Goal: Transaction & Acquisition: Obtain resource

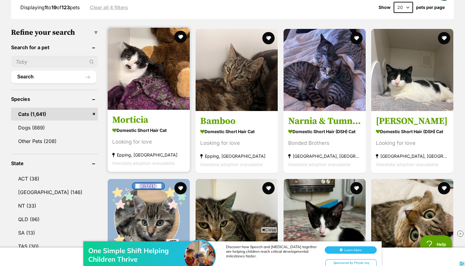
click at [122, 48] on img at bounding box center [149, 69] width 82 height 82
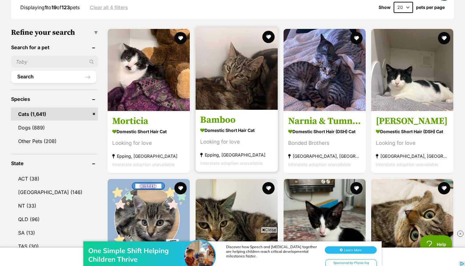
click at [219, 101] on img at bounding box center [236, 69] width 82 height 82
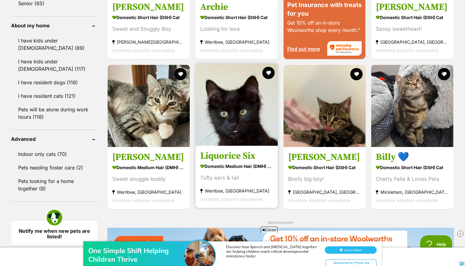
scroll to position [697, 0]
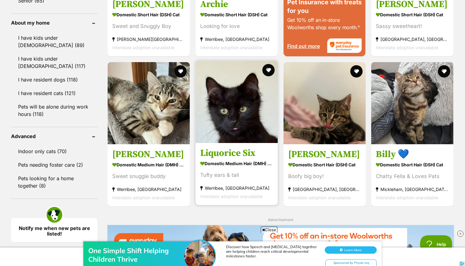
click at [223, 164] on link "Liquorice Six Domestic Medium Hair (DMH) Cat Tufty ears & tail Werribee, VIC In…" at bounding box center [236, 174] width 82 height 62
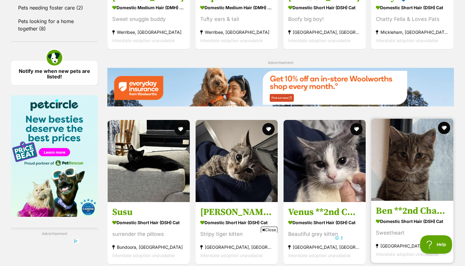
scroll to position [852, 0]
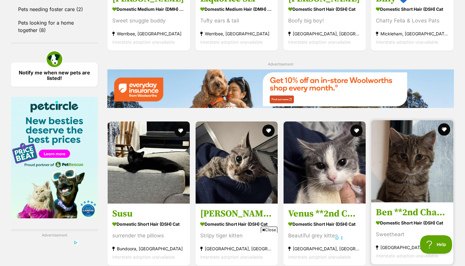
click at [371, 188] on img at bounding box center [412, 161] width 82 height 82
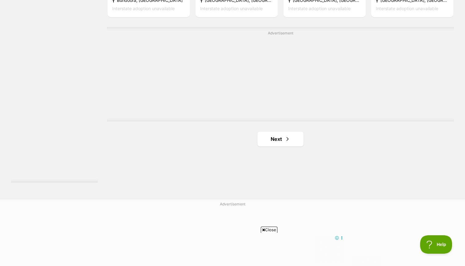
scroll to position [1134, 0]
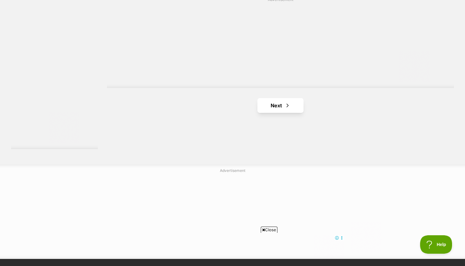
click at [284, 109] on span "Next page" at bounding box center [287, 105] width 6 height 7
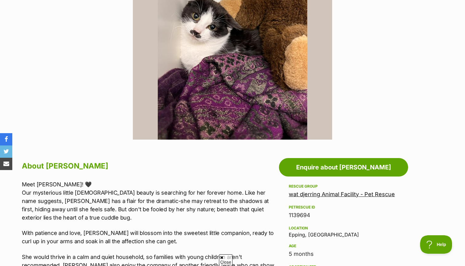
scroll to position [202, 0]
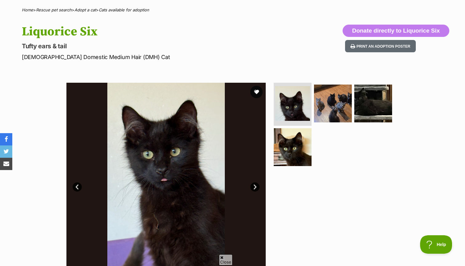
scroll to position [71, 0]
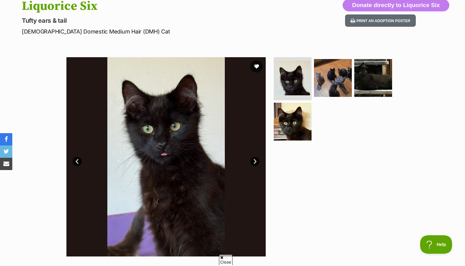
click at [252, 159] on link "Next" at bounding box center [254, 161] width 9 height 9
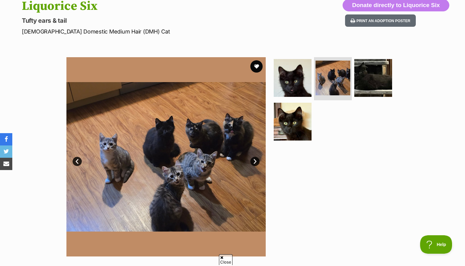
scroll to position [0, 0]
click at [252, 159] on link "Next" at bounding box center [254, 161] width 9 height 9
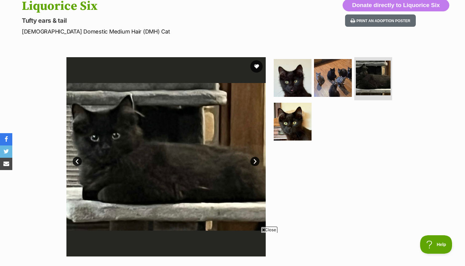
click at [252, 159] on link "Next" at bounding box center [254, 161] width 9 height 9
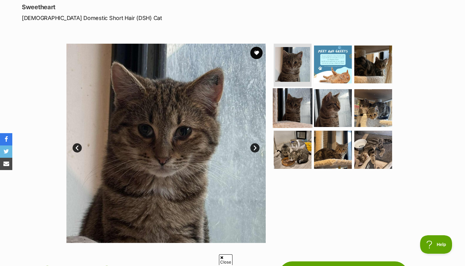
scroll to position [86, 0]
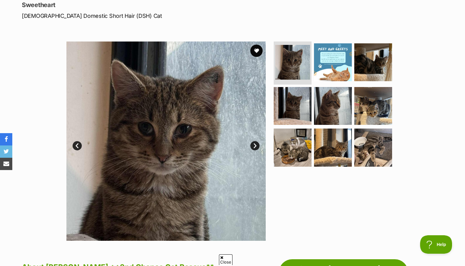
click at [256, 147] on link "Next" at bounding box center [254, 145] width 9 height 9
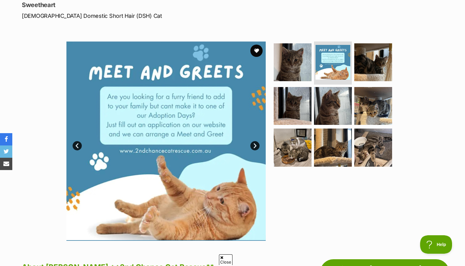
scroll to position [0, 0]
click at [256, 147] on link "Next" at bounding box center [254, 145] width 9 height 9
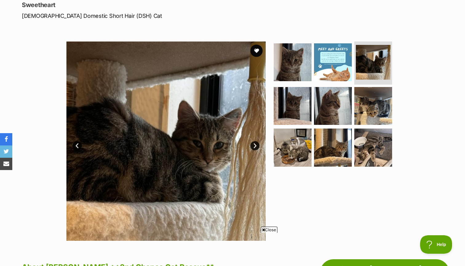
click at [256, 147] on link "Next" at bounding box center [254, 145] width 9 height 9
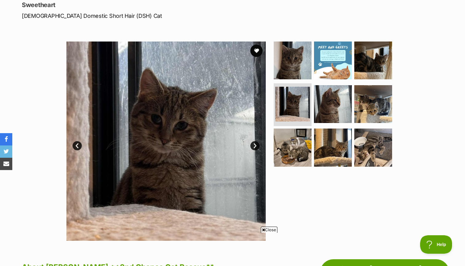
click at [256, 147] on link "Next" at bounding box center [254, 145] width 9 height 9
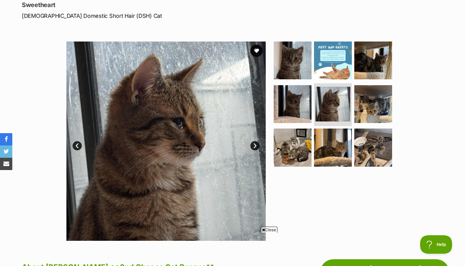
click at [256, 147] on link "Next" at bounding box center [254, 145] width 9 height 9
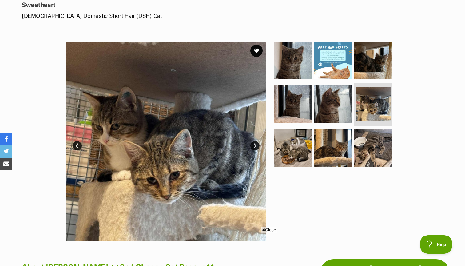
click at [256, 147] on link "Next" at bounding box center [254, 145] width 9 height 9
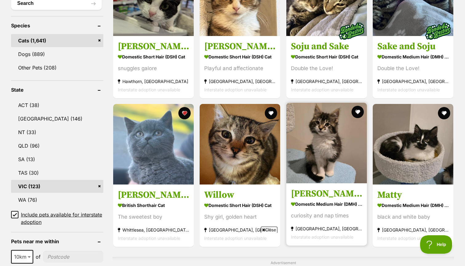
scroll to position [247, 0]
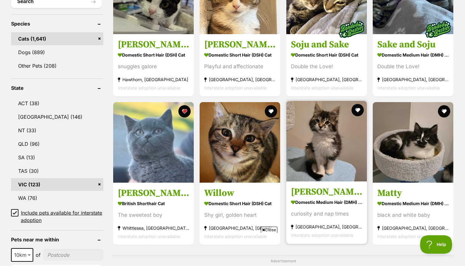
click at [316, 175] on img at bounding box center [326, 141] width 81 height 81
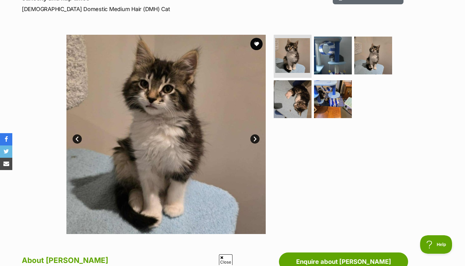
scroll to position [100, 0]
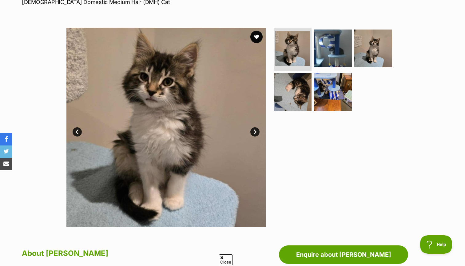
click at [254, 132] on link "Next" at bounding box center [254, 131] width 9 height 9
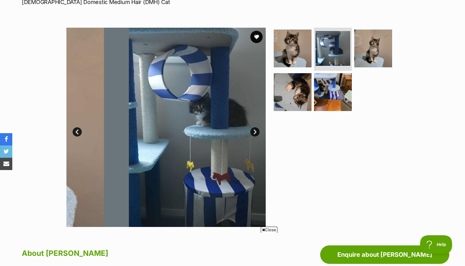
scroll to position [0, 0]
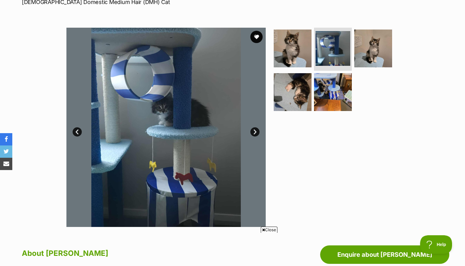
click at [254, 132] on link "Next" at bounding box center [254, 131] width 9 height 9
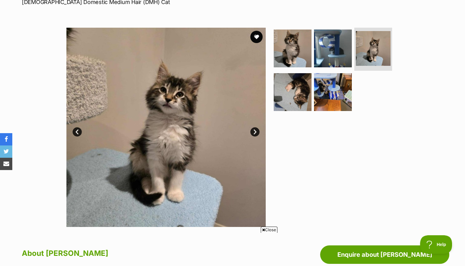
click at [254, 132] on link "Next" at bounding box center [254, 131] width 9 height 9
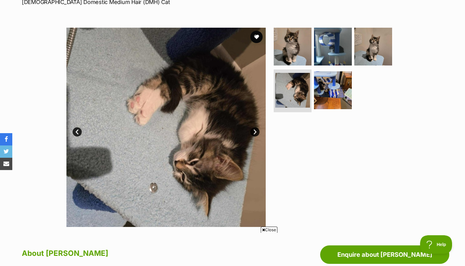
click at [254, 132] on link "Next" at bounding box center [254, 131] width 9 height 9
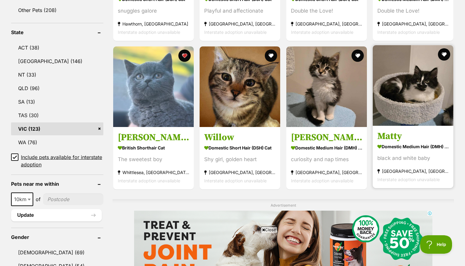
click at [372, 150] on link "Matty Domestic Medium Hair (DMH) Cat black and white baby [GEOGRAPHIC_DATA], [G…" at bounding box center [412, 157] width 81 height 62
click at [385, 148] on strong "Domestic Medium Hair (DMH) Cat" at bounding box center [412, 146] width 71 height 9
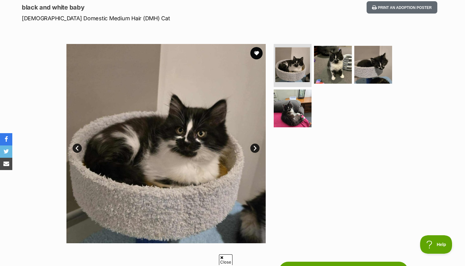
scroll to position [86, 0]
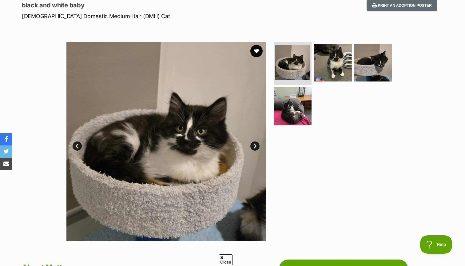
click at [252, 139] on img at bounding box center [165, 141] width 199 height 199
click at [254, 148] on link "Next" at bounding box center [254, 145] width 9 height 9
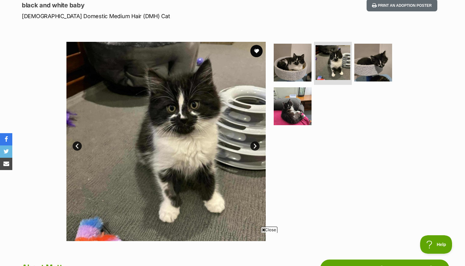
click at [254, 148] on link "Next" at bounding box center [254, 145] width 9 height 9
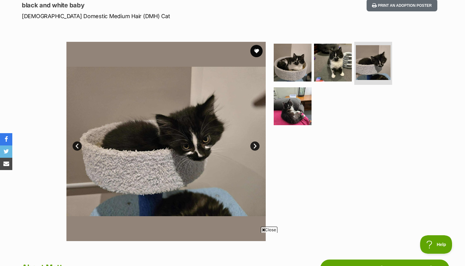
click at [254, 148] on link "Next" at bounding box center [254, 145] width 9 height 9
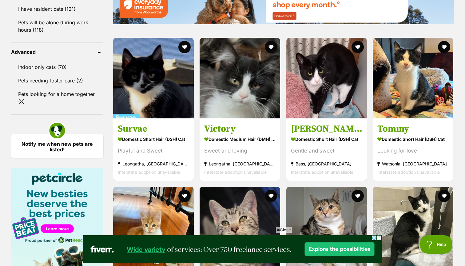
scroll to position [782, 0]
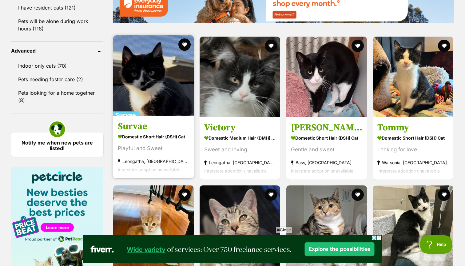
click at [178, 127] on h3 "Survae" at bounding box center [153, 126] width 71 height 12
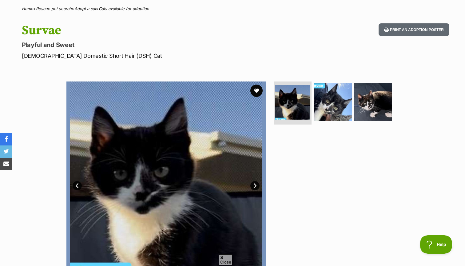
scroll to position [59, 0]
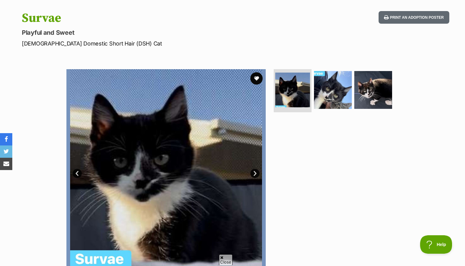
click at [256, 174] on link "Next" at bounding box center [254, 173] width 9 height 9
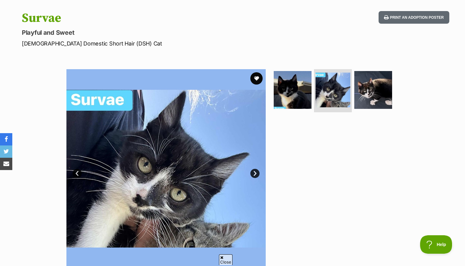
click at [256, 174] on link "Next" at bounding box center [254, 173] width 9 height 9
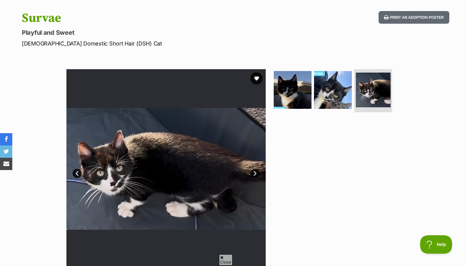
scroll to position [0, 0]
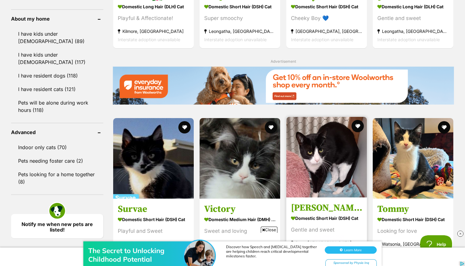
scroll to position [703, 0]
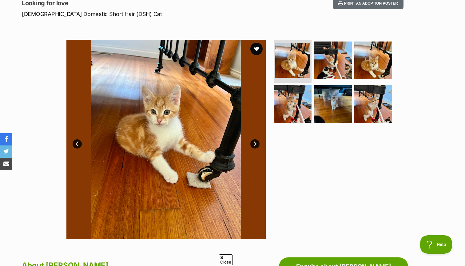
scroll to position [91, 0]
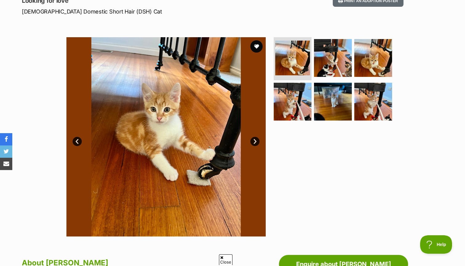
click at [255, 143] on link "Next" at bounding box center [254, 141] width 9 height 9
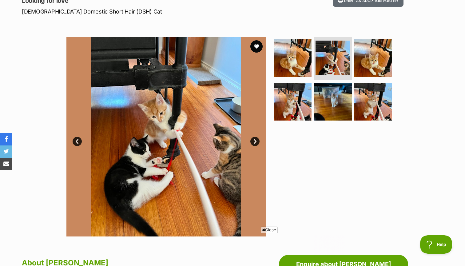
scroll to position [0, 0]
click at [255, 143] on link "Next" at bounding box center [254, 141] width 9 height 9
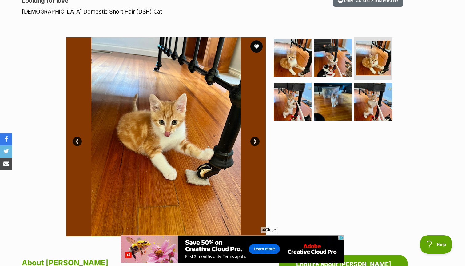
click at [255, 143] on link "Next" at bounding box center [254, 141] width 9 height 9
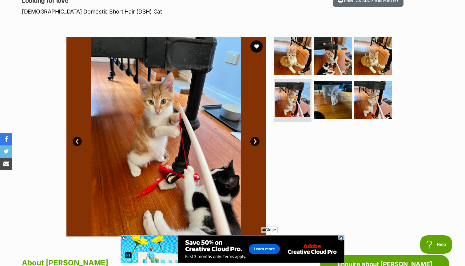
click at [255, 143] on link "Next" at bounding box center [254, 141] width 9 height 9
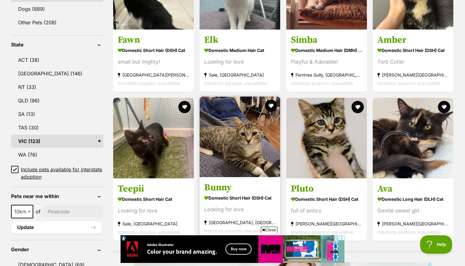
scroll to position [289, 0]
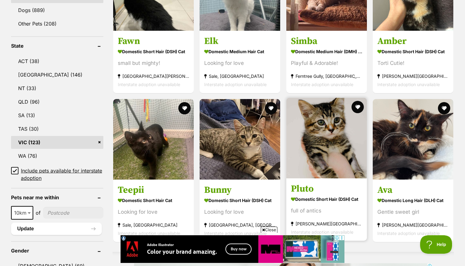
click at [316, 175] on img at bounding box center [326, 138] width 81 height 81
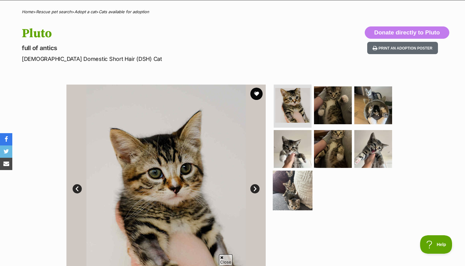
scroll to position [75, 0]
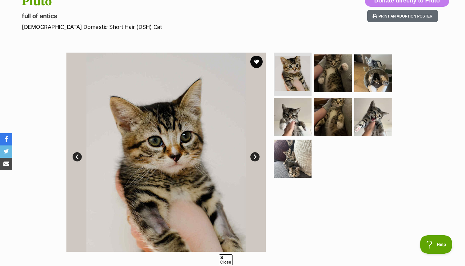
click at [255, 153] on link "Next" at bounding box center [254, 156] width 9 height 9
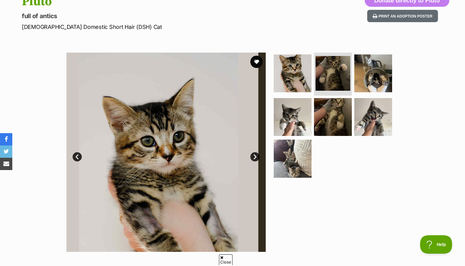
scroll to position [0, 0]
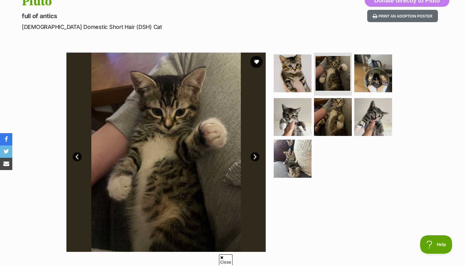
click at [255, 156] on link "Next" at bounding box center [254, 156] width 9 height 9
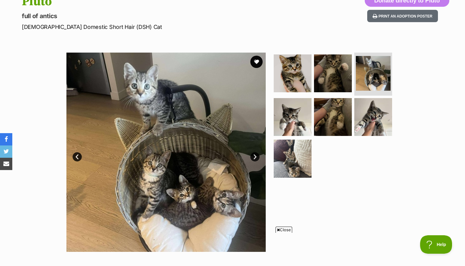
click at [255, 156] on link "Next" at bounding box center [254, 156] width 9 height 9
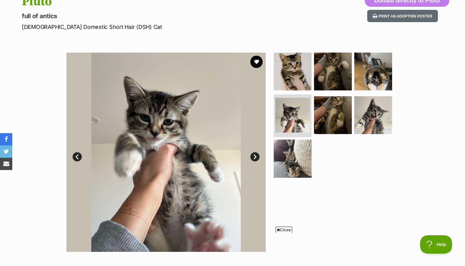
click at [255, 156] on link "Next" at bounding box center [254, 156] width 9 height 9
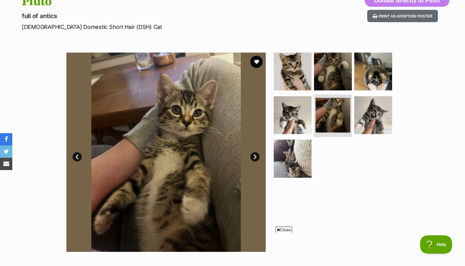
click at [255, 156] on link "Next" at bounding box center [254, 156] width 9 height 9
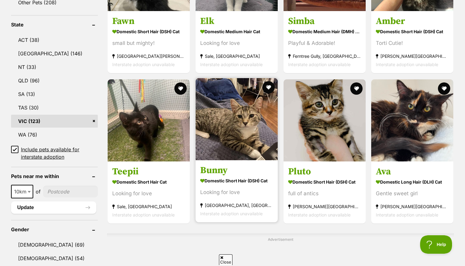
scroll to position [313, 0]
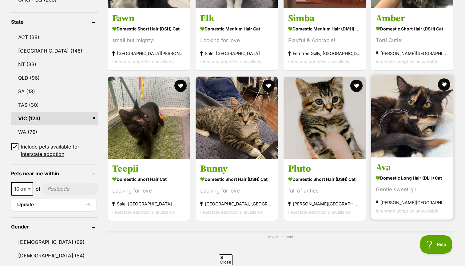
click at [428, 135] on img at bounding box center [412, 116] width 82 height 82
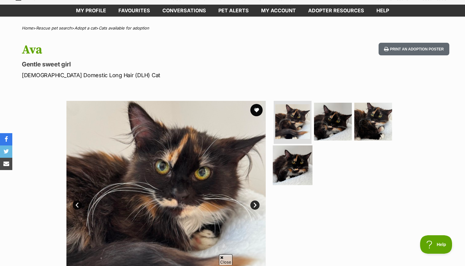
scroll to position [109, 0]
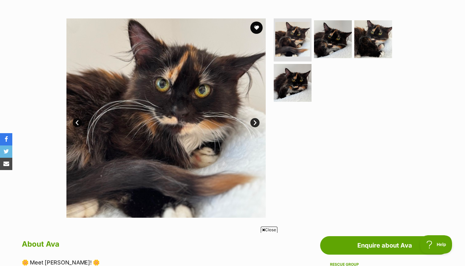
click at [252, 123] on link "Next" at bounding box center [254, 122] width 9 height 9
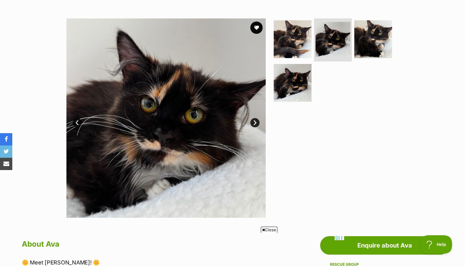
scroll to position [0, 0]
click at [252, 123] on link "Next" at bounding box center [254, 122] width 9 height 9
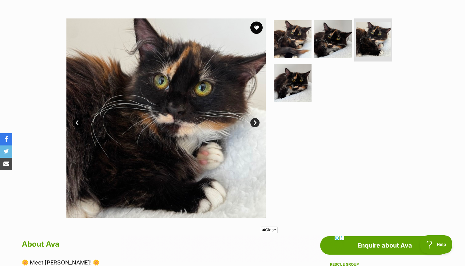
click at [252, 123] on link "Next" at bounding box center [254, 122] width 9 height 9
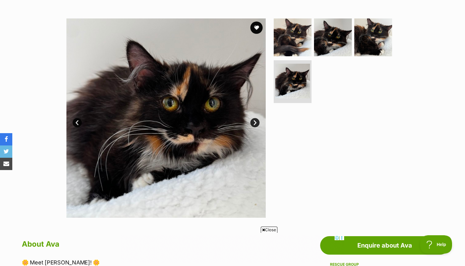
click at [252, 123] on link "Next" at bounding box center [254, 122] width 9 height 9
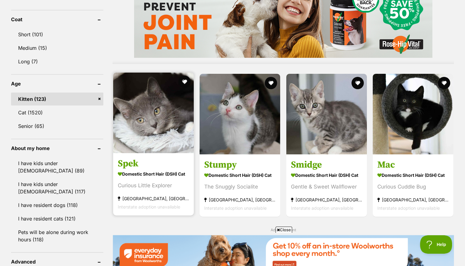
scroll to position [572, 0]
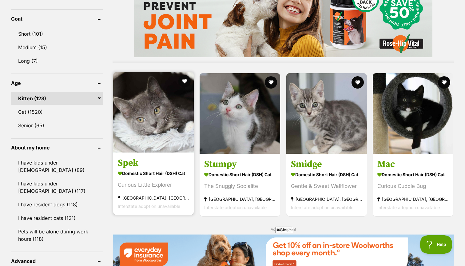
click at [143, 143] on img at bounding box center [153, 112] width 81 height 81
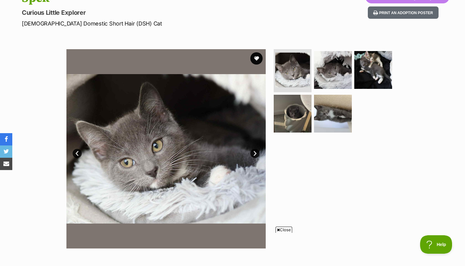
scroll to position [79, 0]
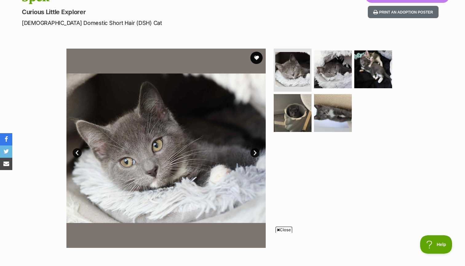
click at [254, 157] on img at bounding box center [165, 148] width 199 height 199
click at [254, 155] on link "Next" at bounding box center [254, 152] width 9 height 9
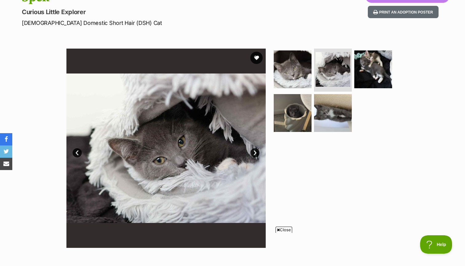
click at [254, 155] on link "Next" at bounding box center [254, 152] width 9 height 9
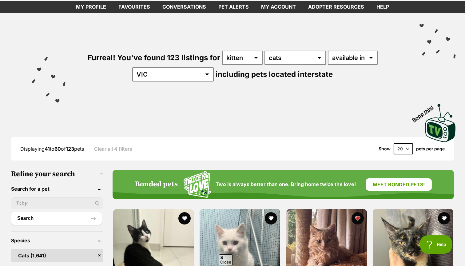
click at [100, 172] on h3 "Refine your search" at bounding box center [57, 174] width 92 height 9
click at [103, 172] on h3 "Refine your search" at bounding box center [57, 174] width 92 height 9
click at [101, 172] on h3 "Refine your search" at bounding box center [57, 174] width 92 height 9
click at [100, 172] on h3 "Refine your search" at bounding box center [57, 174] width 92 height 9
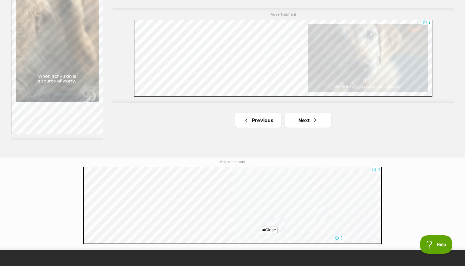
scroll to position [1187, 0]
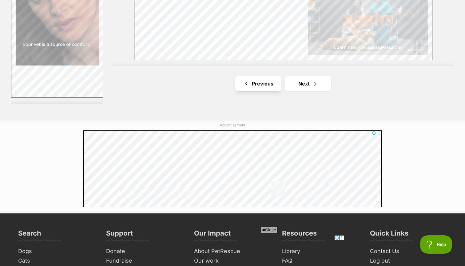
click at [254, 85] on link "Previous" at bounding box center [258, 83] width 46 height 15
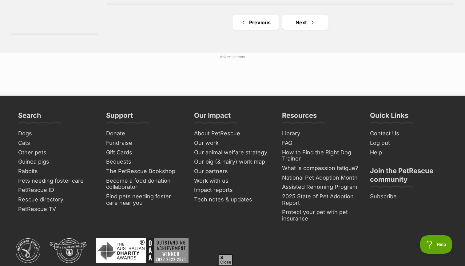
scroll to position [1089, 0]
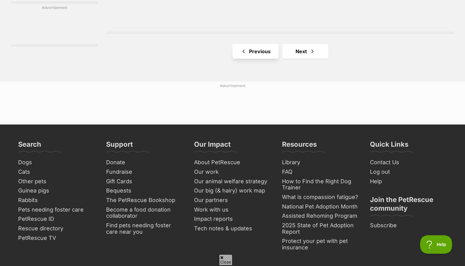
click at [246, 59] on link "Previous" at bounding box center [255, 51] width 46 height 15
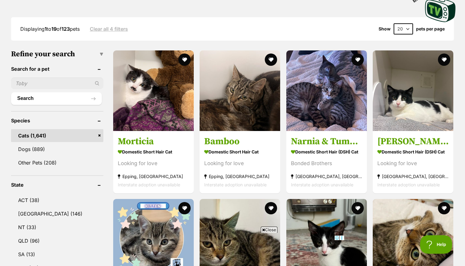
scroll to position [151, 0]
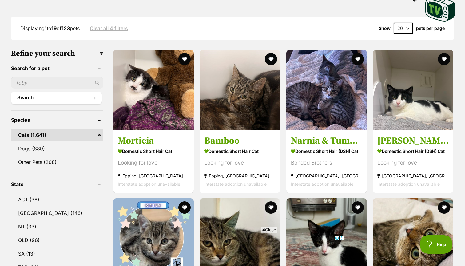
click at [102, 51] on h3 "Refine your search" at bounding box center [57, 53] width 92 height 9
click at [67, 57] on h3 "Refine your search" at bounding box center [57, 53] width 92 height 9
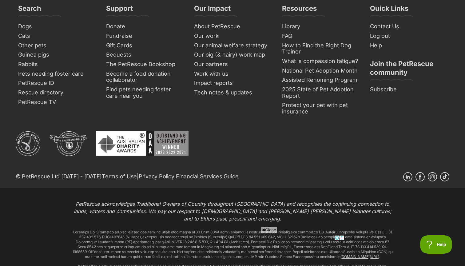
scroll to position [1364, 0]
